Goal: Check status: Verify the current state of an ongoing process or item

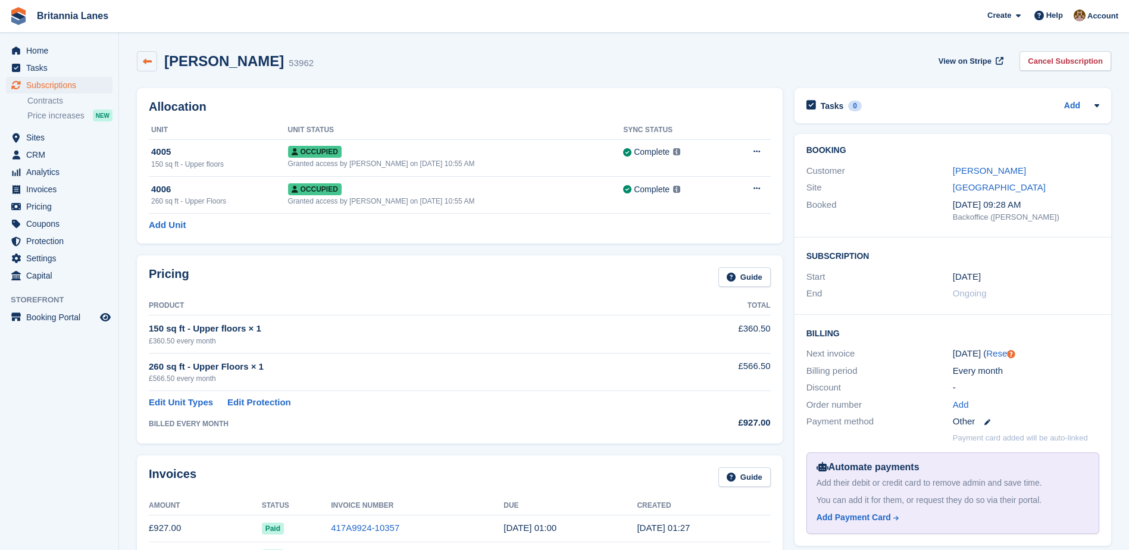
click at [145, 61] on icon at bounding box center [147, 61] width 9 height 9
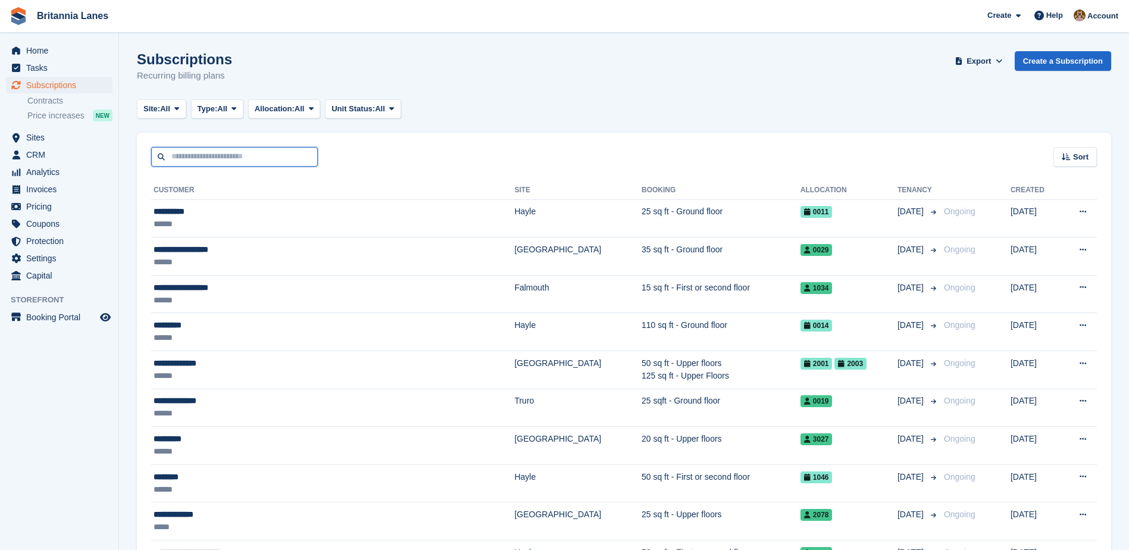
drag, startPoint x: 209, startPoint y: 155, endPoint x: 222, endPoint y: 151, distance: 13.4
click at [209, 155] on input "text" at bounding box center [234, 157] width 167 height 20
type input "******"
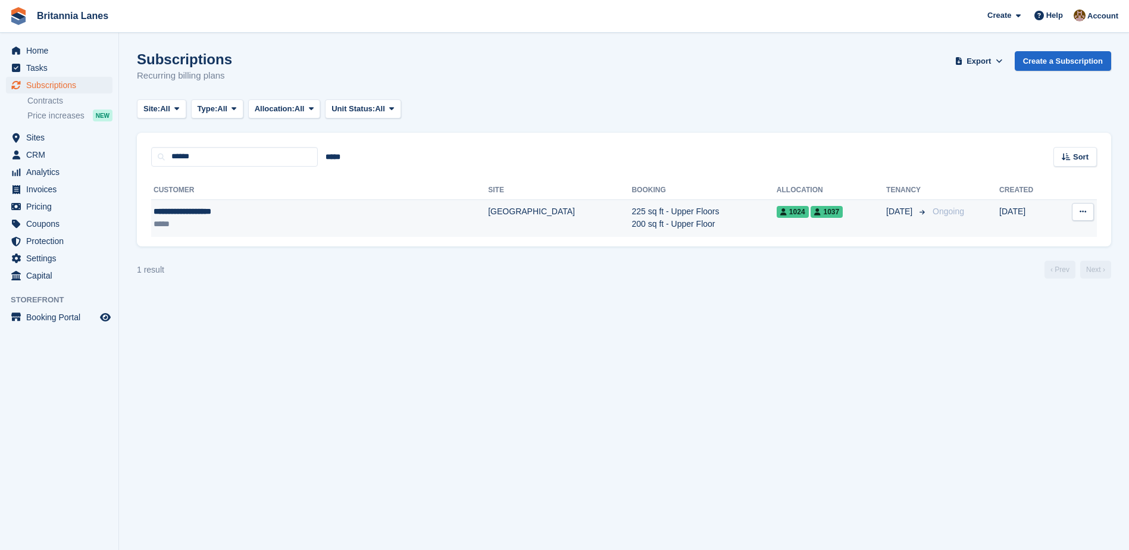
click at [196, 213] on div "**********" at bounding box center [254, 211] width 201 height 12
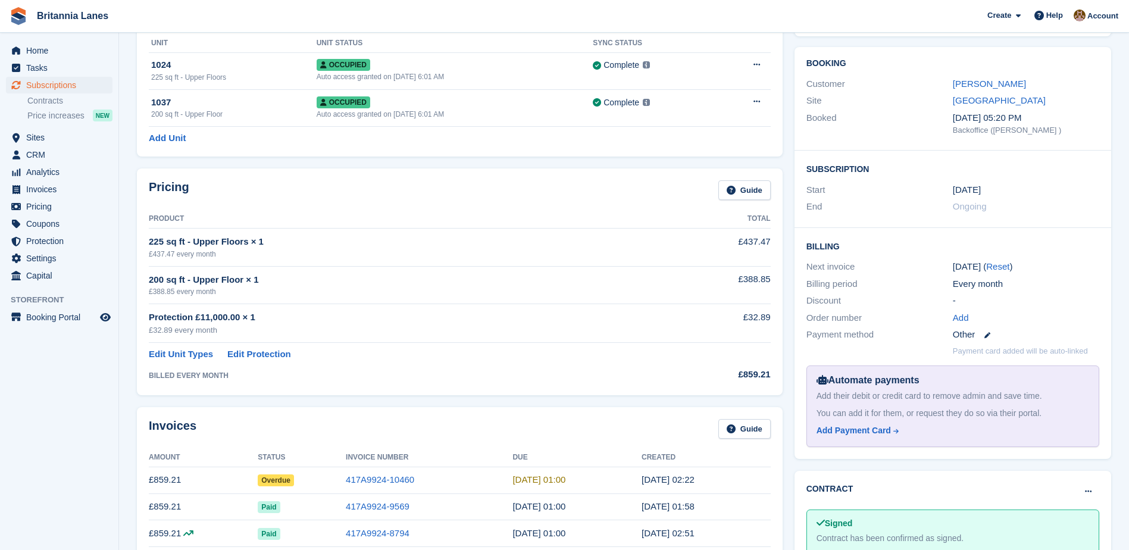
scroll to position [179, 0]
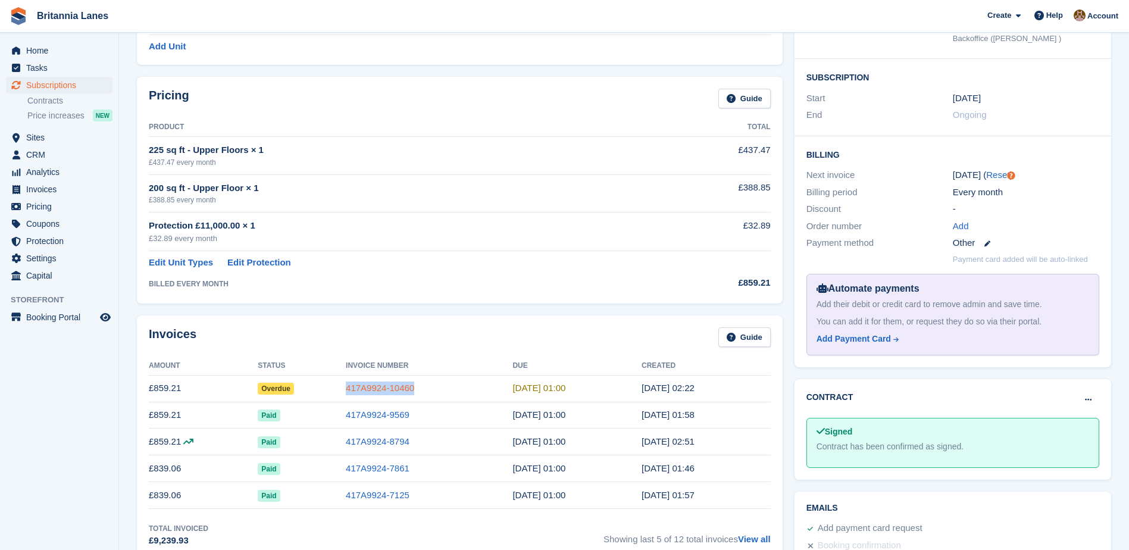
drag, startPoint x: 422, startPoint y: 388, endPoint x: 353, endPoint y: 390, distance: 69.0
click at [353, 390] on td "417A9924-10460" at bounding box center [429, 388] width 167 height 27
copy link "417A9924-10460"
click at [378, 393] on link "417A9924-10460" at bounding box center [380, 388] width 68 height 10
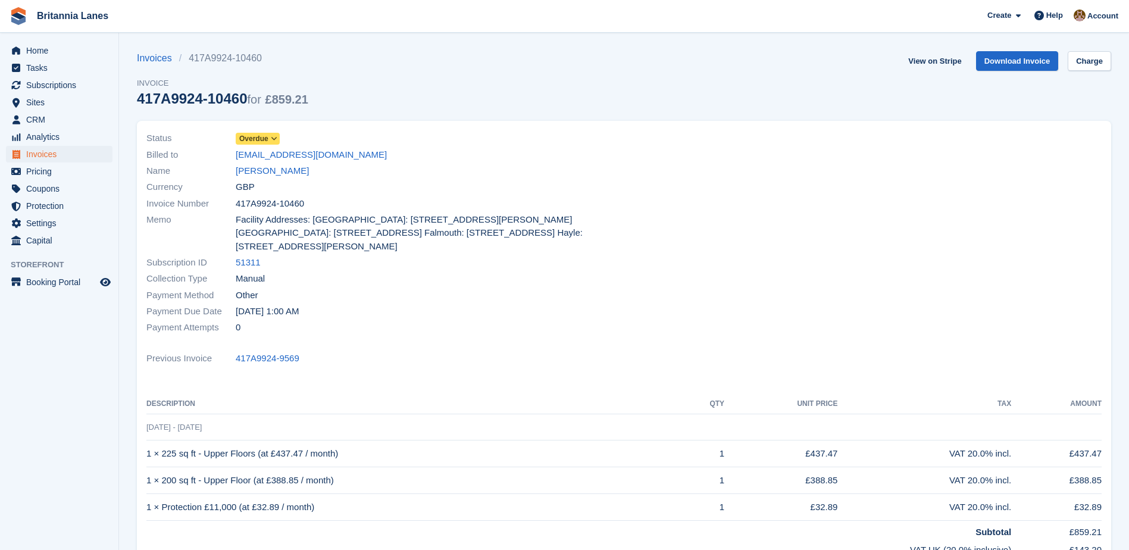
click at [250, 134] on span "Overdue" at bounding box center [253, 138] width 29 height 11
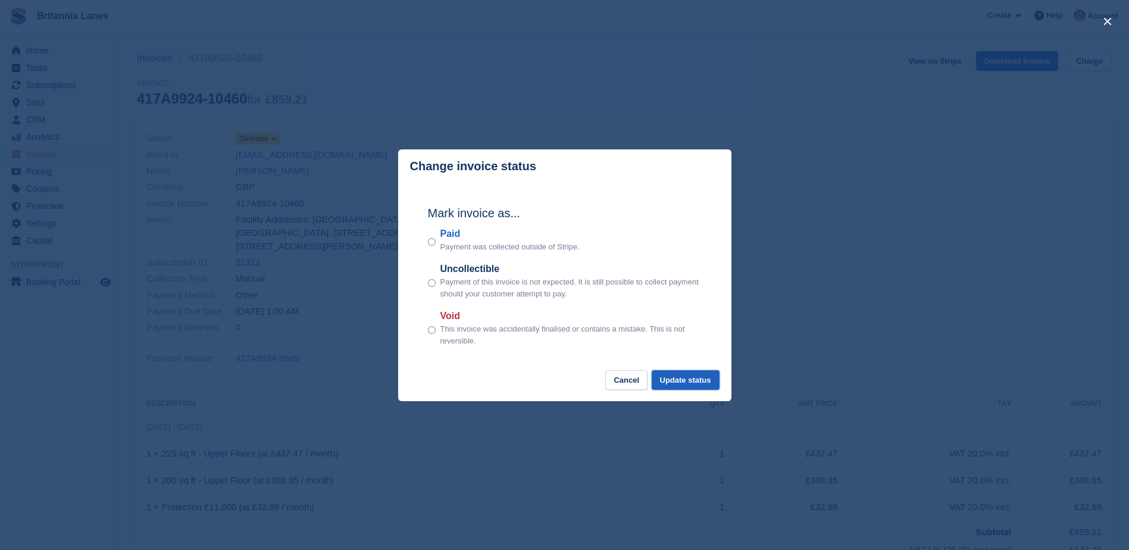
click at [684, 378] on button "Update status" at bounding box center [686, 380] width 68 height 20
